Goal: Find specific page/section: Find specific page/section

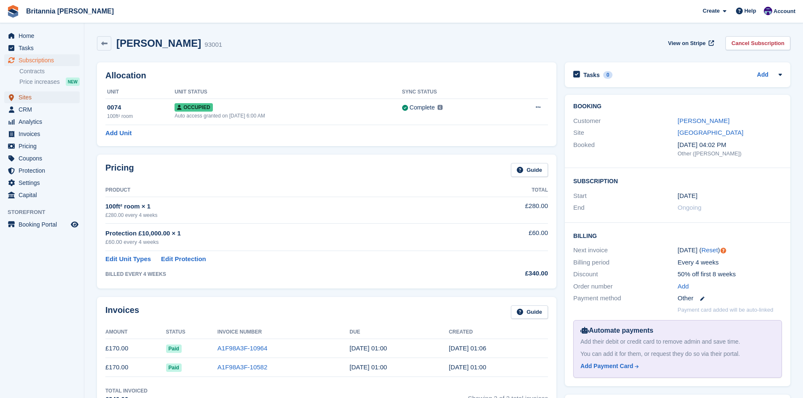
click at [24, 97] on span "Sites" at bounding box center [44, 97] width 51 height 12
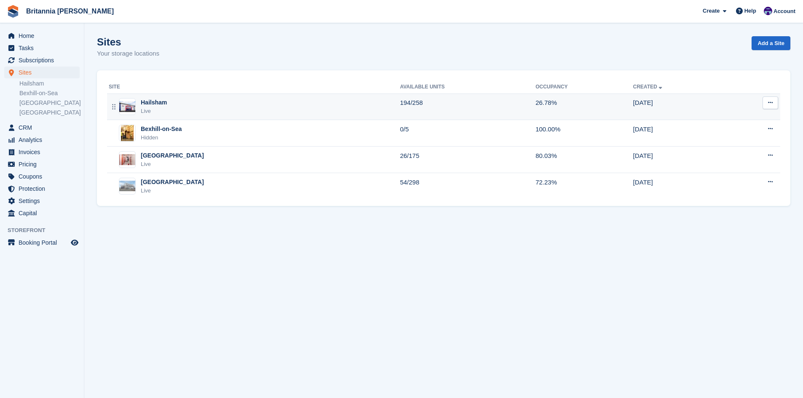
click at [171, 103] on div "Hailsham Live" at bounding box center [254, 106] width 291 height 17
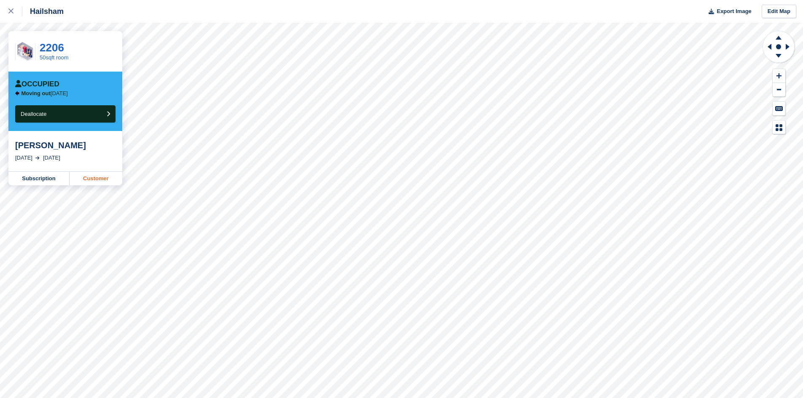
click at [90, 178] on link "Customer" at bounding box center [96, 178] width 53 height 13
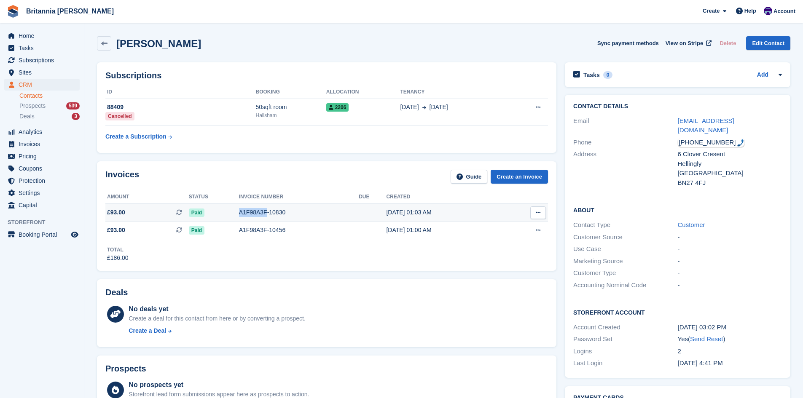
click at [256, 211] on div "A1F98A3F-10830" at bounding box center [299, 212] width 120 height 9
